Goal: Information Seeking & Learning: Learn about a topic

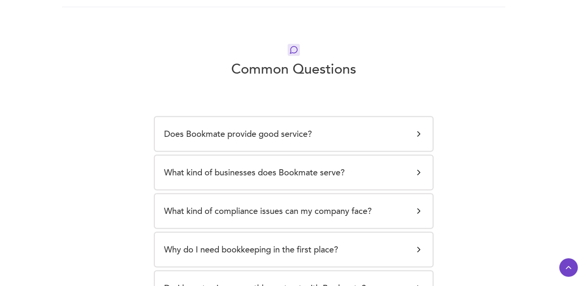
scroll to position [1399, 0]
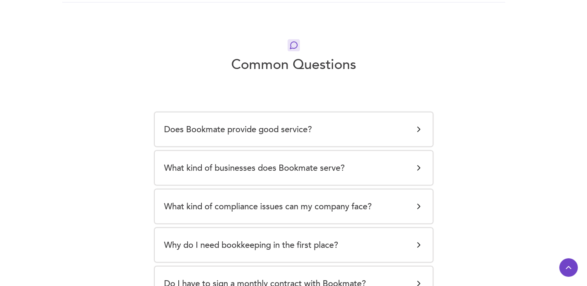
click at [369, 139] on div "Does Bookmate provide good service? Providing great service quality at a fair p…" at bounding box center [294, 129] width 278 height 34
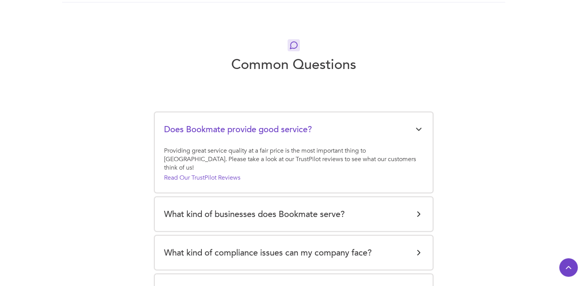
click at [369, 139] on div "Does Bookmate provide good service? Providing great service quality at a fair p…" at bounding box center [294, 152] width 278 height 80
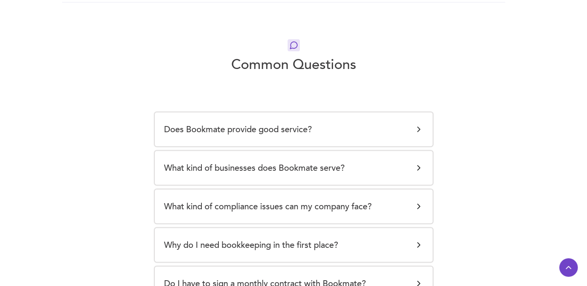
click at [367, 166] on div "What kind of businesses does Bookmate serve?" at bounding box center [293, 167] width 259 height 15
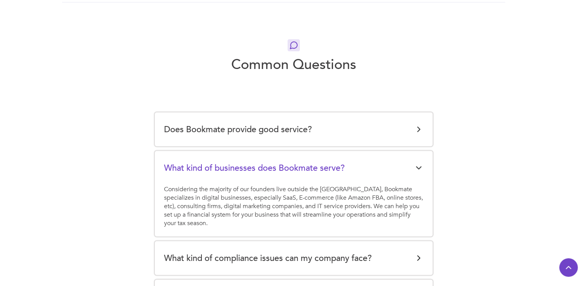
click at [367, 166] on div "What kind of businesses does Bookmate serve?" at bounding box center [293, 167] width 259 height 15
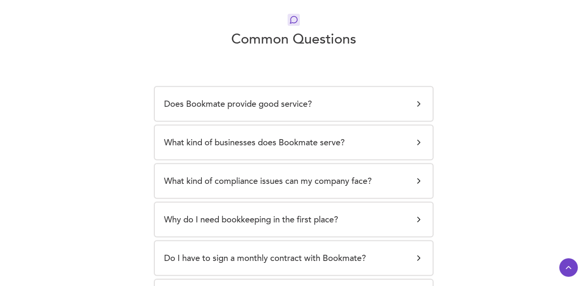
scroll to position [1435, 0]
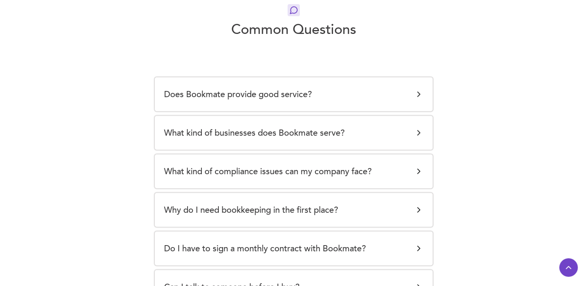
click at [415, 167] on img at bounding box center [418, 171] width 9 height 9
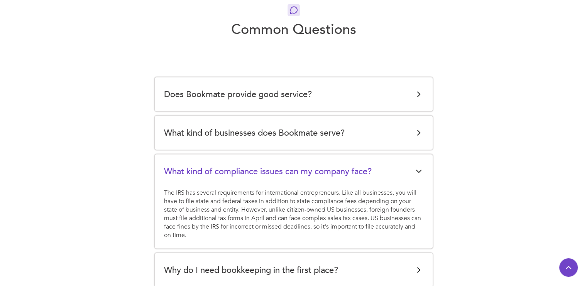
click at [415, 167] on img at bounding box center [418, 171] width 9 height 9
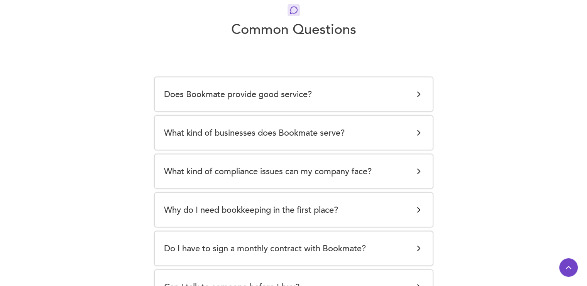
click at [412, 199] on div "Why do I need bookkeeping in the first place? Keeping accurate books is importa…" at bounding box center [294, 210] width 278 height 34
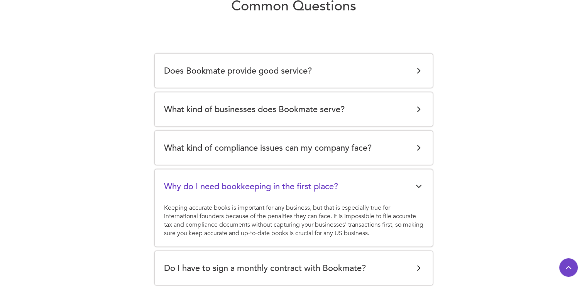
scroll to position [1461, 0]
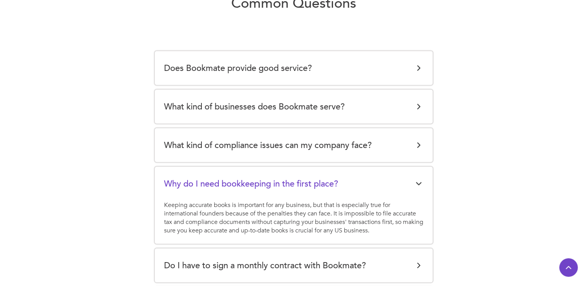
click at [415, 184] on img at bounding box center [418, 183] width 9 height 9
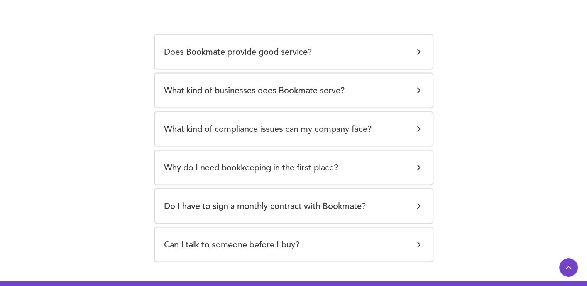
scroll to position [1477, 0]
click at [412, 205] on div "Do I have to sign a monthly contract with Bookmate?" at bounding box center [293, 206] width 259 height 15
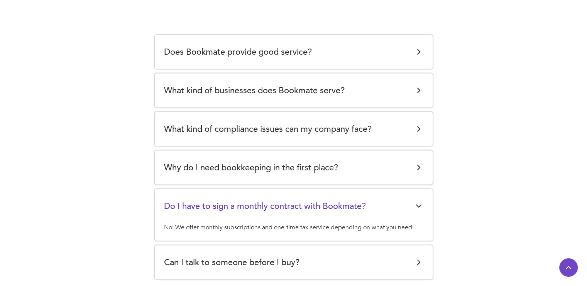
click at [412, 205] on div "Do I have to sign a monthly contract with Bookmate?" at bounding box center [293, 206] width 259 height 15
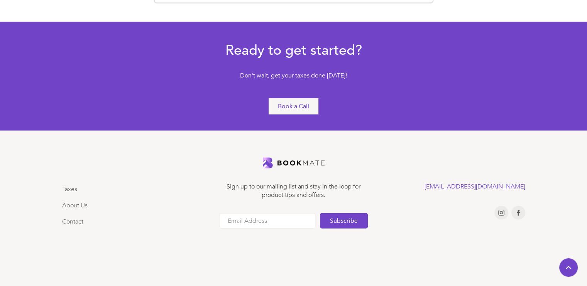
scroll to position [1740, 0]
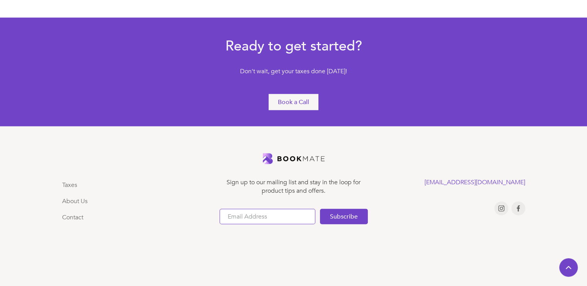
click at [254, 217] on input "Email Form" at bounding box center [267, 216] width 96 height 15
type input "[DOMAIN_NAME][EMAIL_ADDRESS][DOMAIN_NAME]"
click at [344, 215] on input "Subscribe" at bounding box center [344, 216] width 48 height 15
type input "Please wait..."
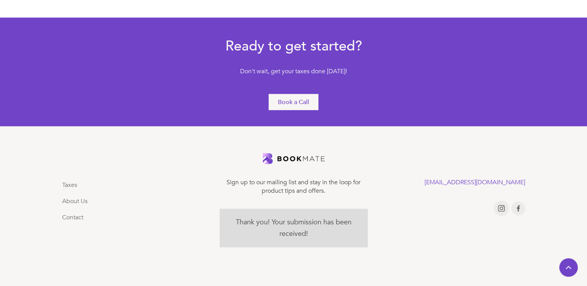
click at [498, 208] on img at bounding box center [501, 208] width 7 height 7
